Goal: Transaction & Acquisition: Purchase product/service

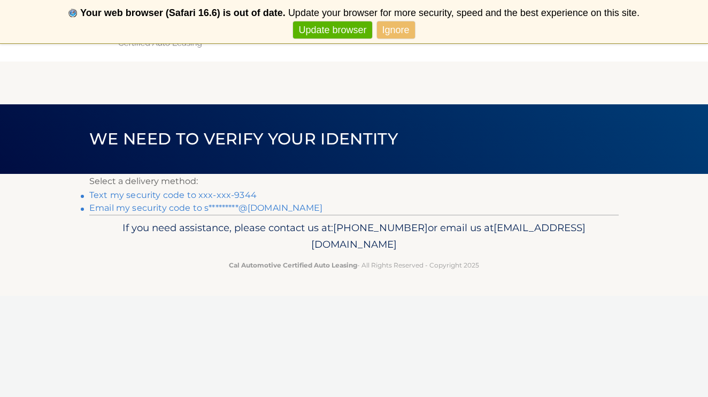
click at [249, 198] on link "Text my security code to xxx-xxx-9344" at bounding box center [172, 195] width 167 height 10
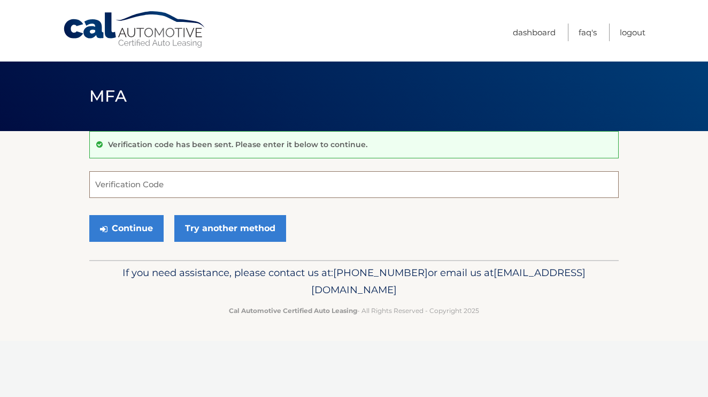
click at [219, 188] on input "Verification Code" at bounding box center [353, 184] width 529 height 27
type input "536577"
click at [136, 224] on button "Continue" at bounding box center [126, 228] width 74 height 27
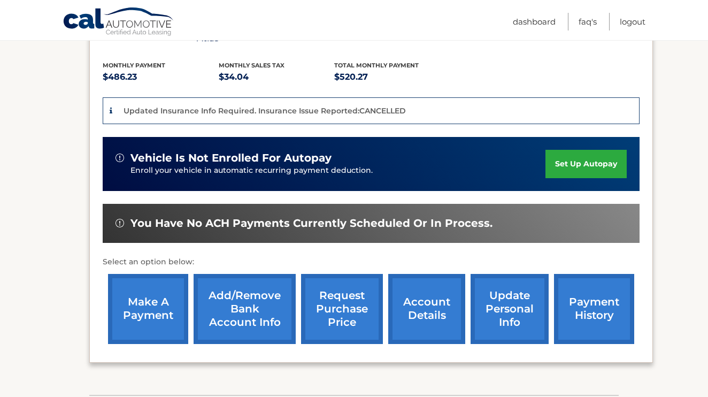
scroll to position [228, 0]
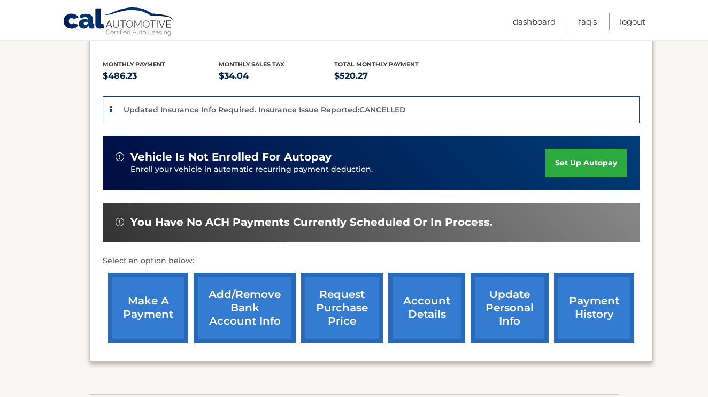
click at [157, 313] on link "make a payment" at bounding box center [148, 308] width 80 height 70
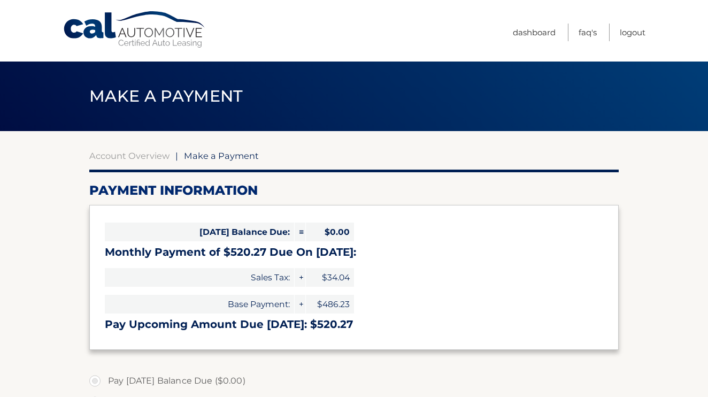
select select "NjAyNGM1MzUtYzAyMS00OWQyLTlkZjktZTQ3ZmY2MTM4Mjlm"
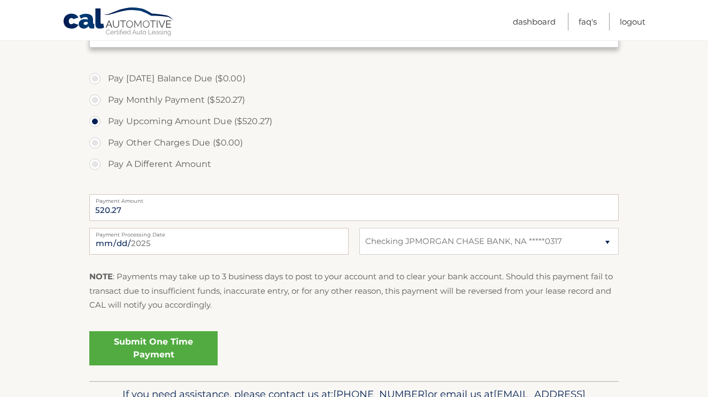
scroll to position [312, 0]
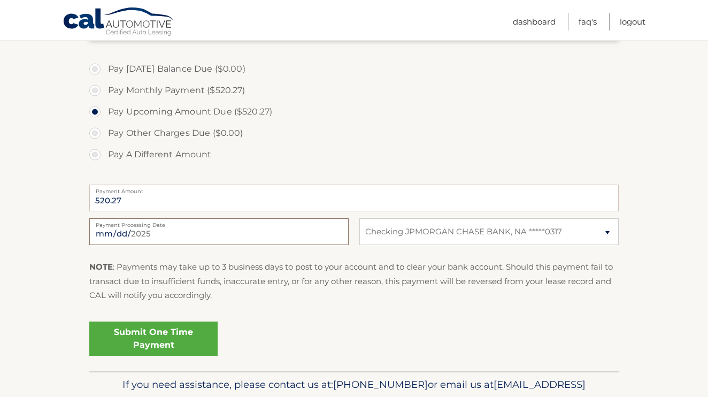
click at [151, 229] on input "2025-10-01" at bounding box center [218, 231] width 259 height 27
type input "2025-10-04"
click at [288, 290] on p "NOTE : Payments may take up to 3 business days to post to your account and to c…" at bounding box center [353, 281] width 529 height 42
click at [176, 342] on link "Submit One Time Payment" at bounding box center [153, 338] width 128 height 34
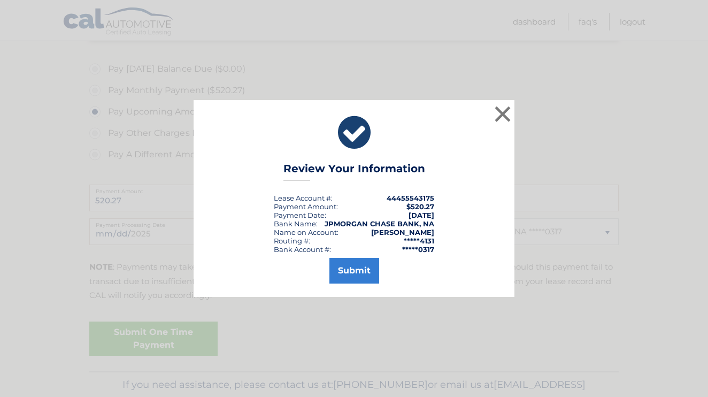
click at [352, 272] on button "Submit" at bounding box center [354, 271] width 50 height 26
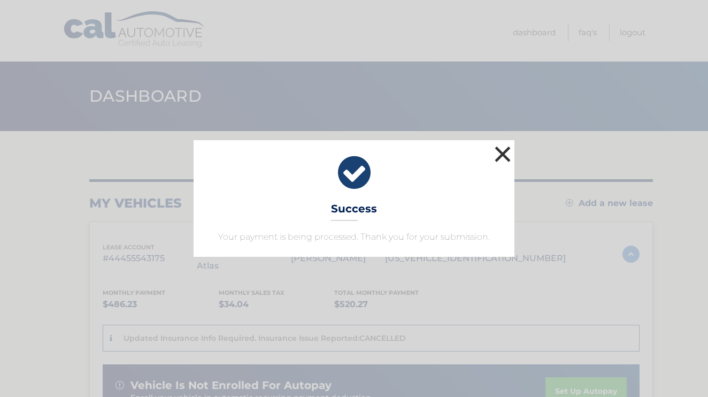
click at [505, 154] on button "×" at bounding box center [502, 153] width 21 height 21
